Goal: Register for event/course

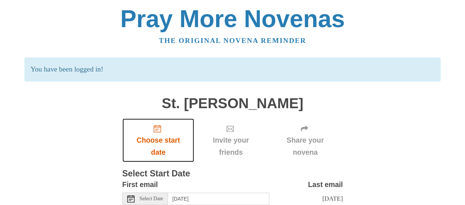
click at [156, 136] on span "Choose start date" at bounding box center [158, 146] width 57 height 24
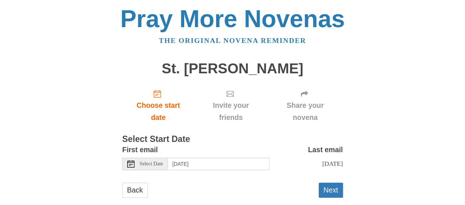
click at [131, 165] on icon at bounding box center [130, 163] width 7 height 7
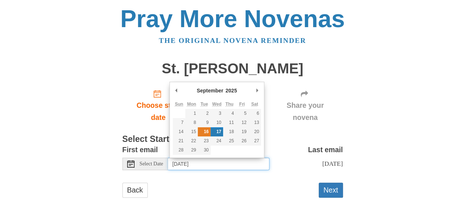
type input "Tuesday, September 16th"
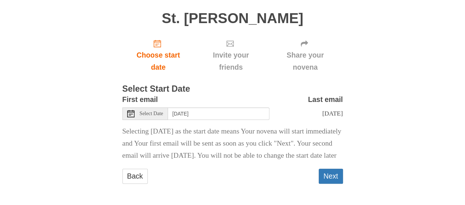
scroll to position [69, 0]
click at [330, 177] on button "Next" at bounding box center [330, 176] width 24 height 15
